Goal: Find specific page/section: Find specific page/section

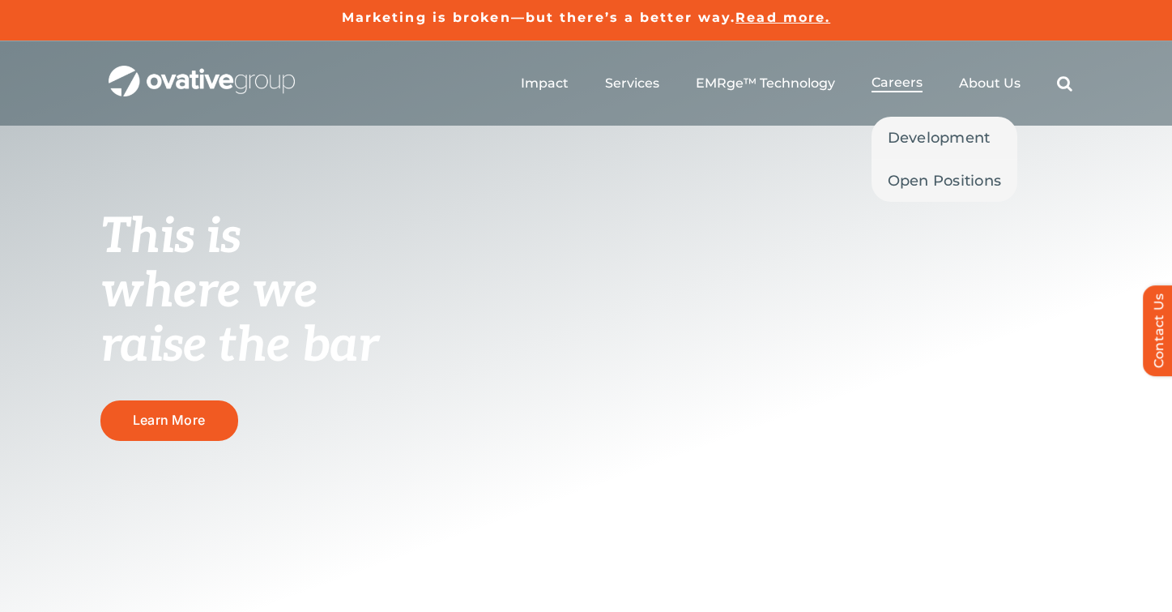
click at [903, 92] on li "Careers Development Open Positions" at bounding box center [897, 84] width 51 height 18
click at [932, 139] on span "Development" at bounding box center [939, 137] width 103 height 23
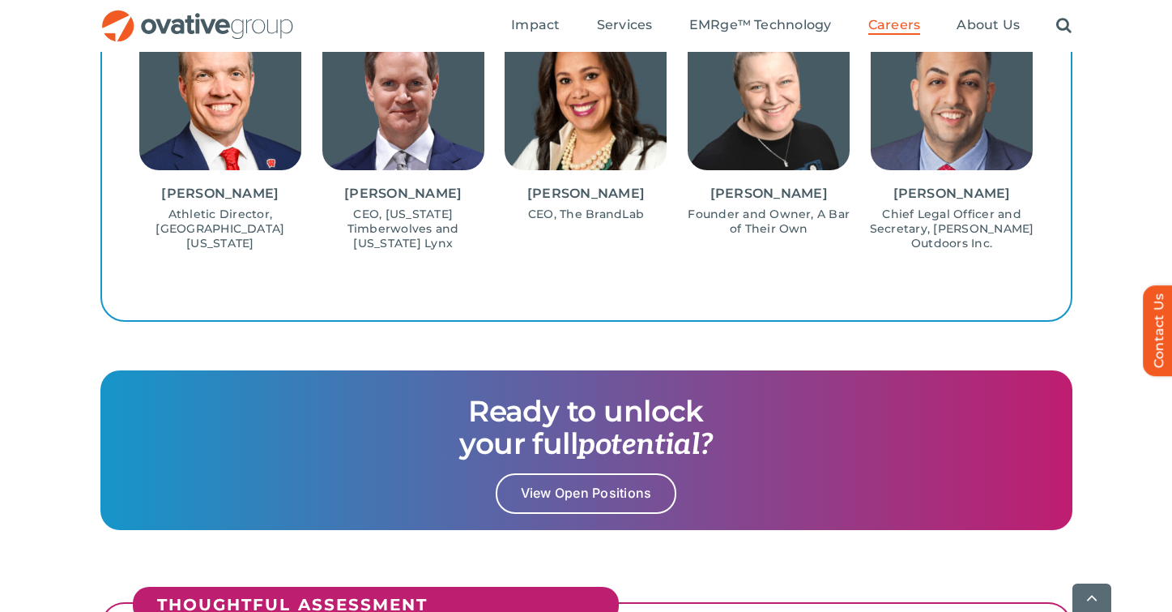
scroll to position [1831, 0]
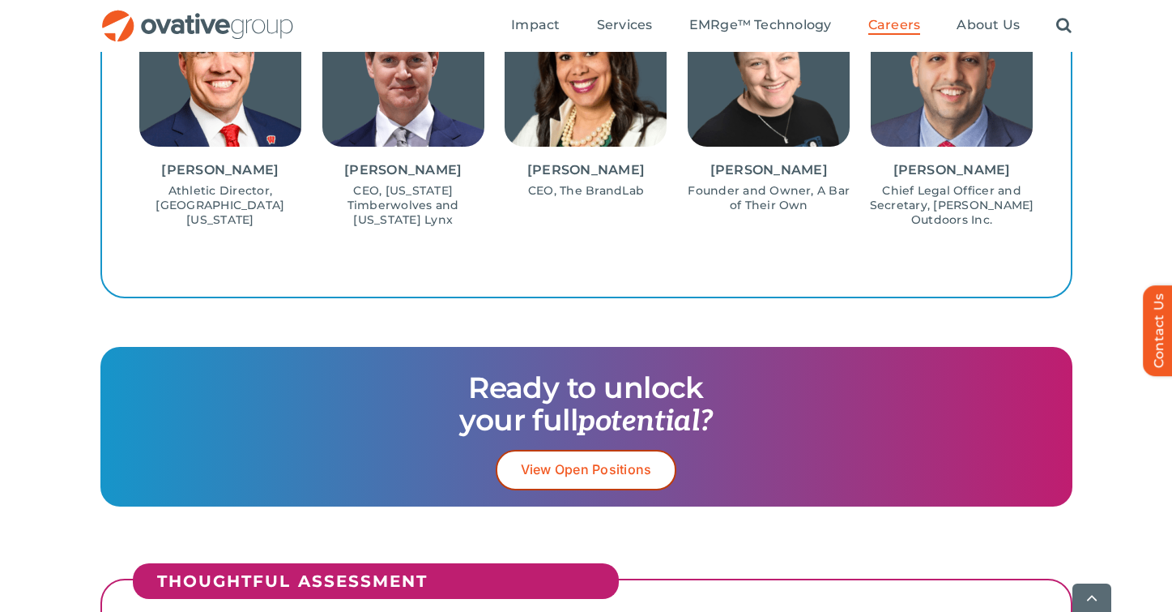
click at [540, 473] on span "View Open Positions" at bounding box center [586, 469] width 131 height 15
